Goal: Communication & Community: Answer question/provide support

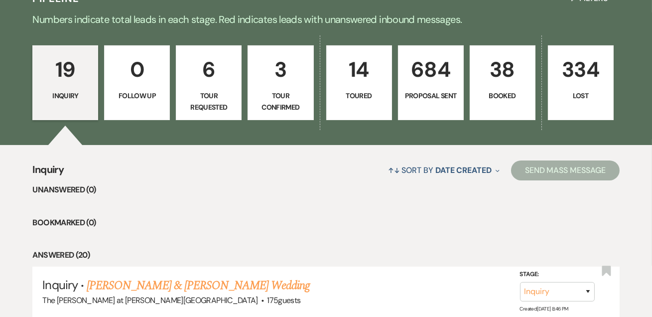
click at [494, 94] on p "Booked" at bounding box center [502, 95] width 53 height 11
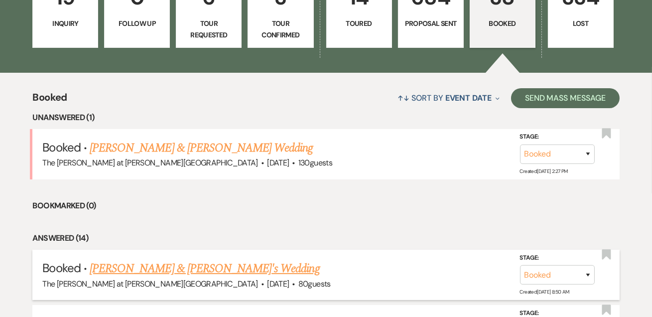
scroll to position [423, 0]
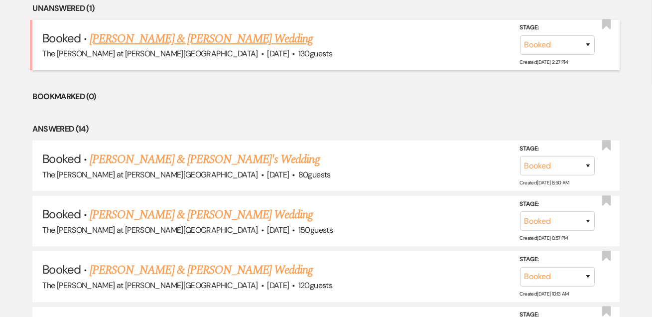
click at [233, 35] on link "[PERSON_NAME] & [PERSON_NAME] Wedding" at bounding box center [201, 39] width 223 height 18
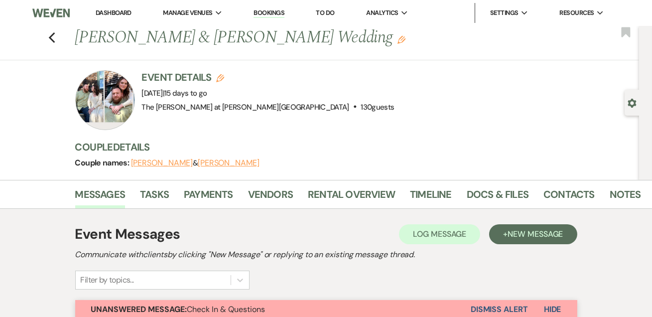
click at [507, 308] on button "Dismiss Alert" at bounding box center [499, 309] width 57 height 19
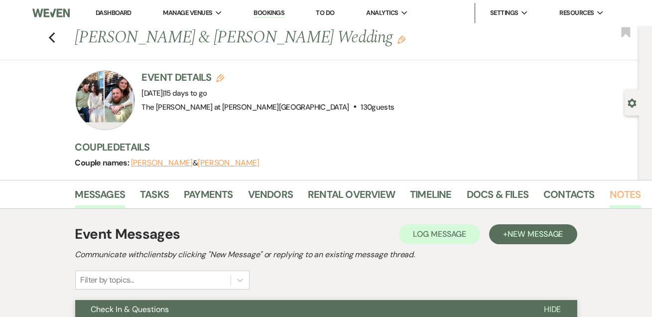
click at [611, 196] on link "Notes" at bounding box center [625, 197] width 31 height 22
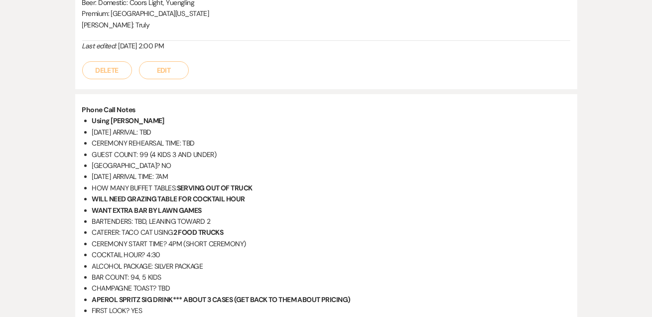
scroll to position [181, 0]
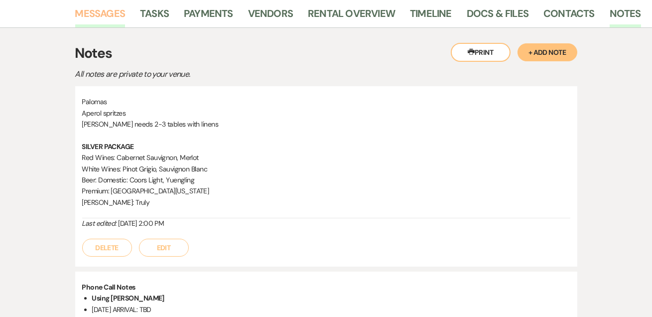
click at [88, 7] on link "Messages" at bounding box center [100, 16] width 50 height 22
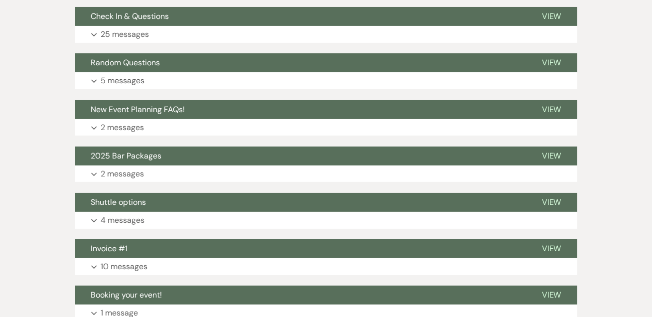
scroll to position [241, 0]
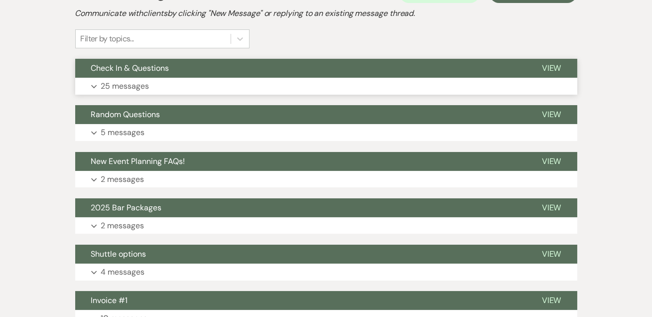
click at [126, 84] on p "25 messages" at bounding box center [125, 86] width 48 height 13
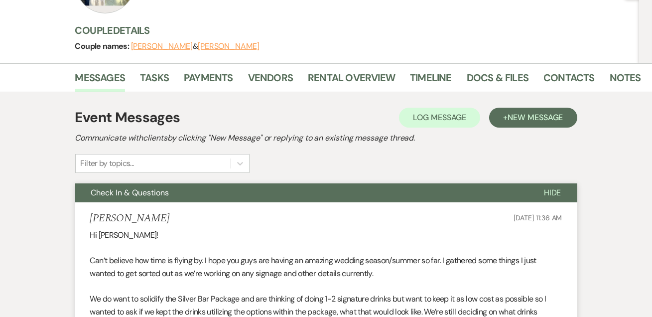
scroll to position [0, 0]
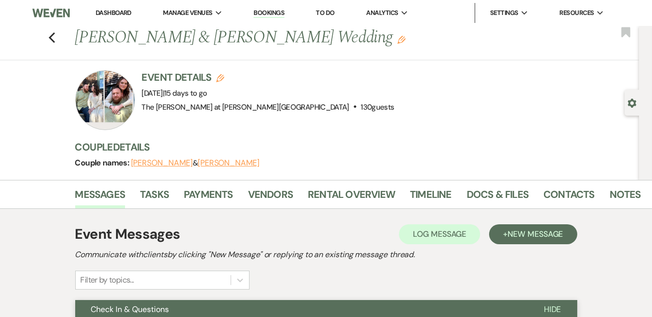
click at [119, 11] on link "Dashboard" at bounding box center [114, 12] width 36 height 8
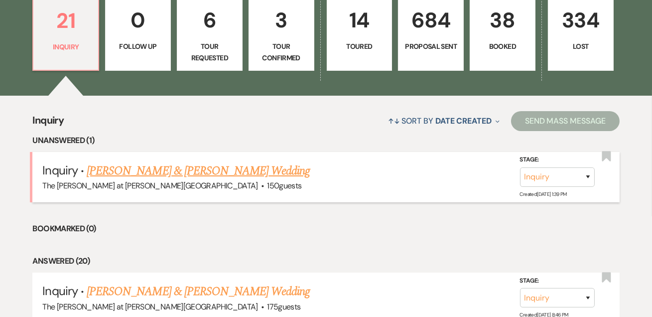
scroll to position [362, 0]
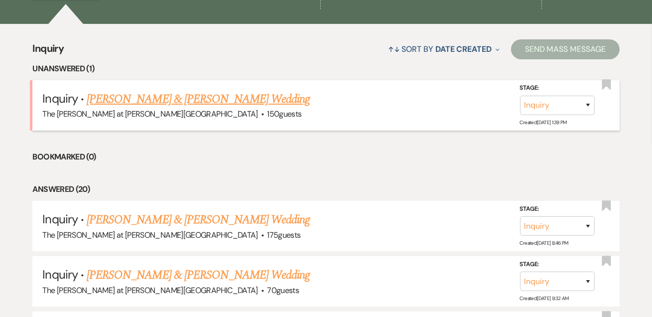
click at [109, 95] on link "[PERSON_NAME] & [PERSON_NAME] Wedding" at bounding box center [198, 99] width 223 height 18
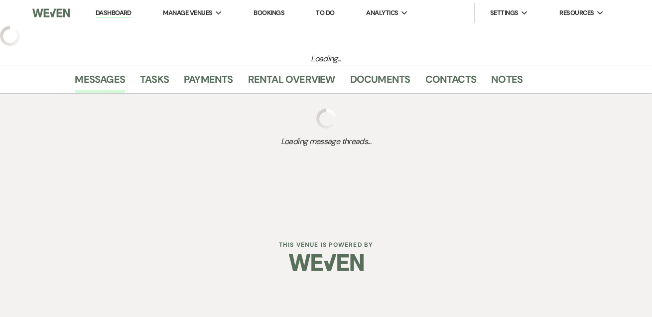
select select "17"
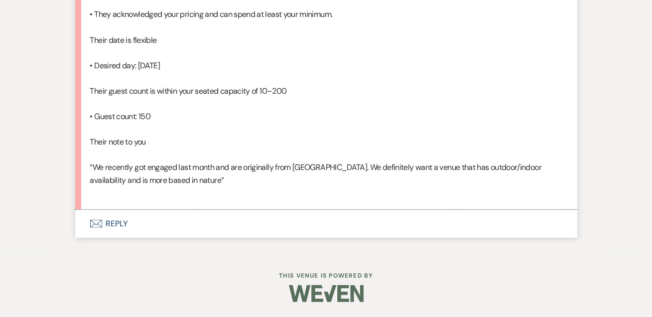
scroll to position [866, 0]
click at [121, 224] on button "Envelope Reply" at bounding box center [326, 224] width 502 height 28
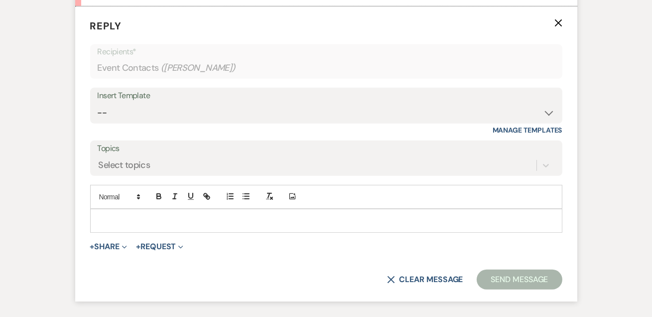
scroll to position [1020, 0]
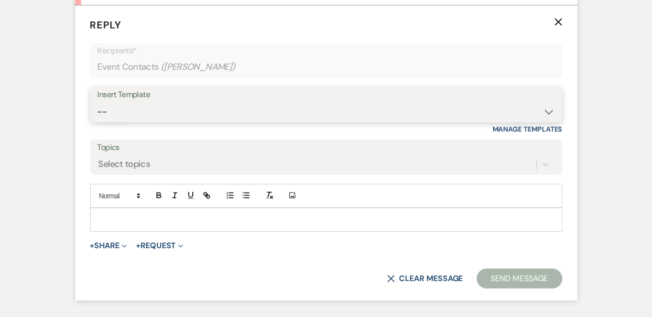
drag, startPoint x: 120, startPoint y: 156, endPoint x: 130, endPoint y: 152, distance: 11.2
click at [120, 122] on select "-- Weven Planning Portal Introduction (Booked Events) Tour Request Response Fol…" at bounding box center [326, 111] width 457 height 19
select select "4367"
click at [98, 122] on select "-- Weven Planning Portal Introduction (Booked Events) Tour Request Response Fol…" at bounding box center [326, 111] width 457 height 19
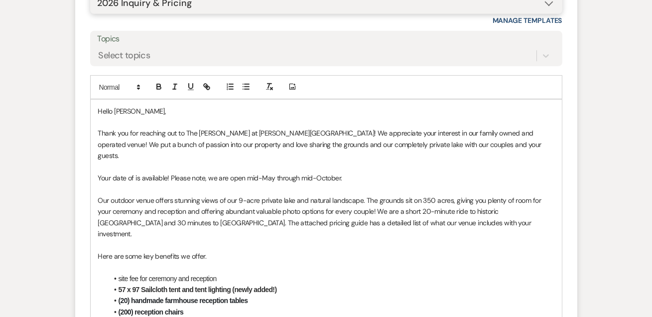
scroll to position [1201, 0]
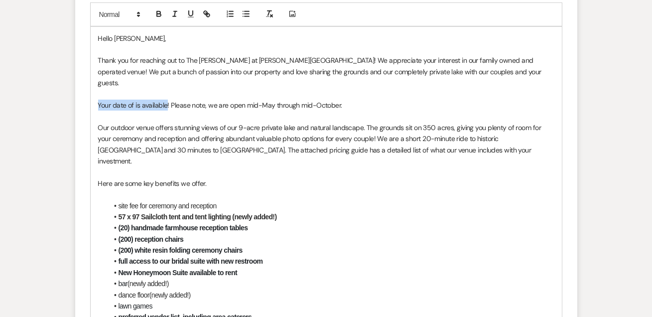
drag, startPoint x: 99, startPoint y: 141, endPoint x: 167, endPoint y: 140, distance: 67.8
click at [167, 110] on span "Your date of is available! Please note, we are open mid-May through mid-October." at bounding box center [220, 105] width 244 height 9
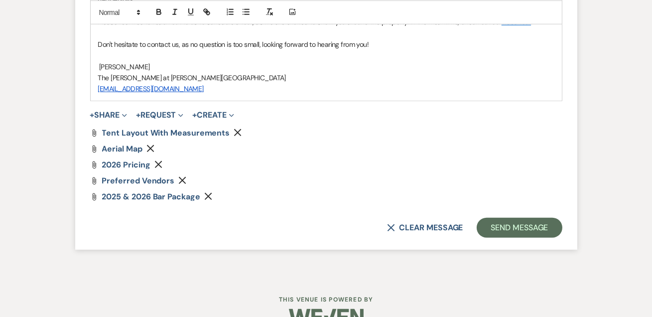
scroll to position [1669, 0]
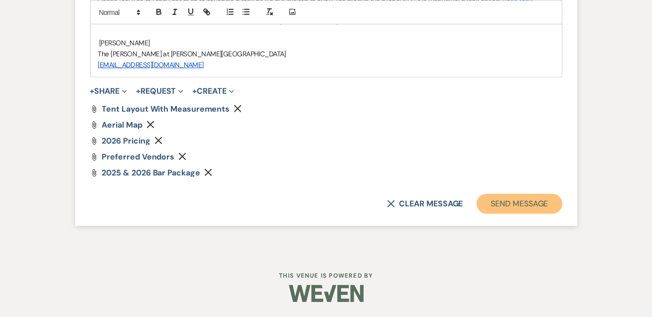
click at [485, 208] on button "Send Message" at bounding box center [519, 204] width 85 height 20
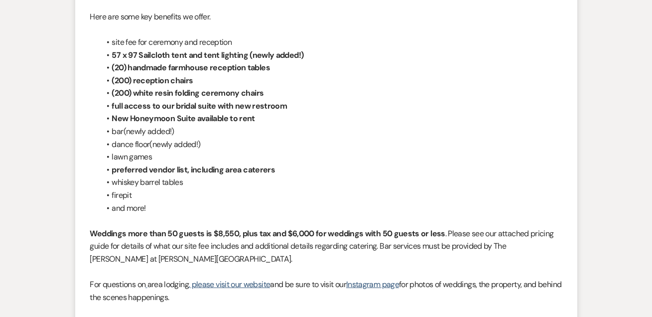
scroll to position [0, 0]
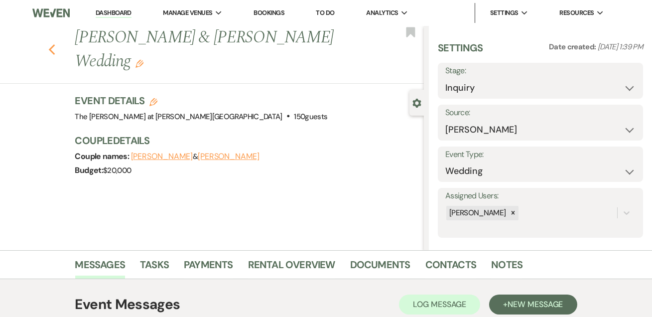
click at [52, 50] on icon "Previous" at bounding box center [51, 50] width 7 height 12
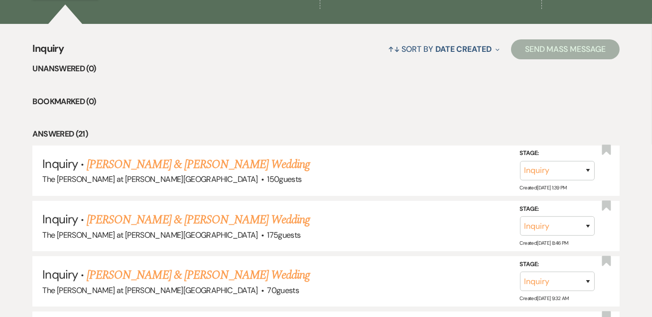
scroll to position [362, 0]
